Goal: Find specific page/section: Find specific page/section

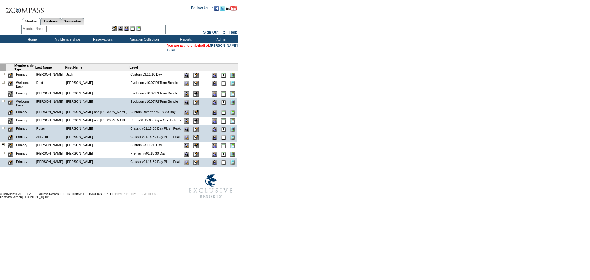
click at [87, 28] on input "text" at bounding box center [78, 29] width 64 height 6
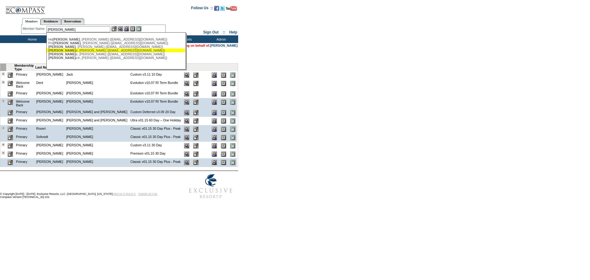
click at [86, 52] on div "[PERSON_NAME] e, [PERSON_NAME] ([EMAIL_ADDRESS][DOMAIN_NAME])" at bounding box center [115, 51] width 135 height 4
type input "[PERSON_NAME] ([EMAIL_ADDRESS][DOMAIN_NAME])"
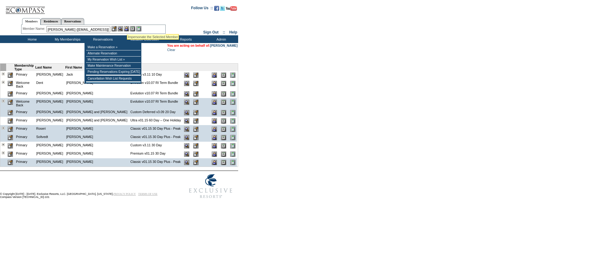
click at [127, 26] on img at bounding box center [126, 28] width 5 height 5
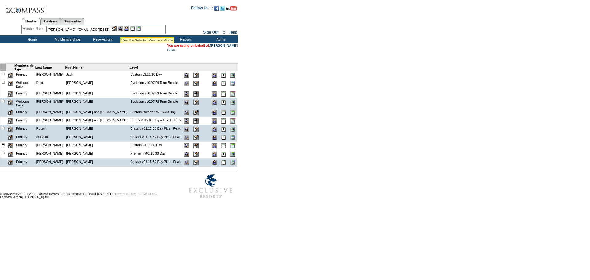
click at [120, 30] on img at bounding box center [120, 28] width 5 height 5
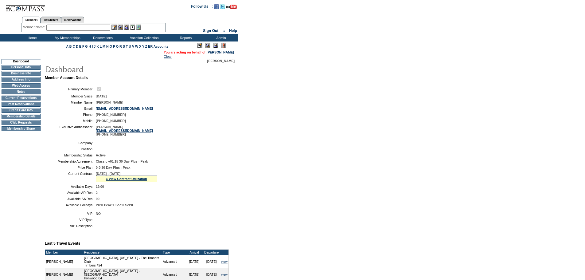
click at [22, 125] on td "CWL Requests" at bounding box center [21, 122] width 39 height 5
